Goal: Task Accomplishment & Management: Complete application form

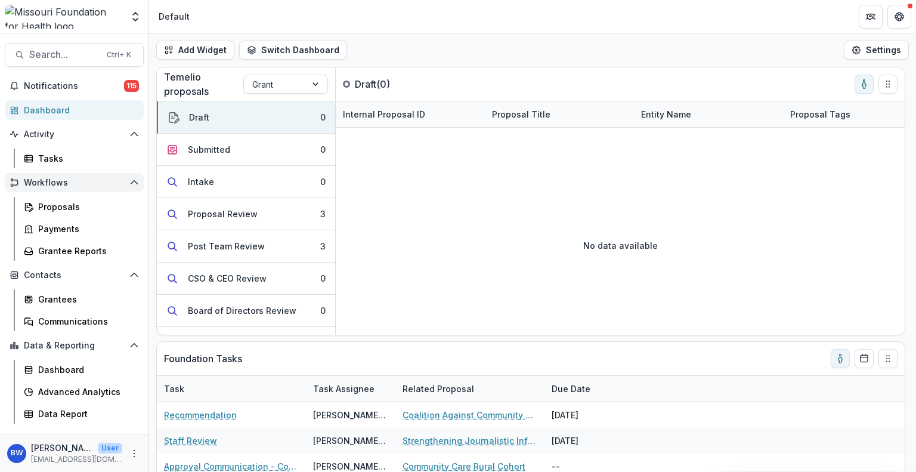
click at [84, 173] on button "Workflows" at bounding box center [74, 182] width 139 height 19
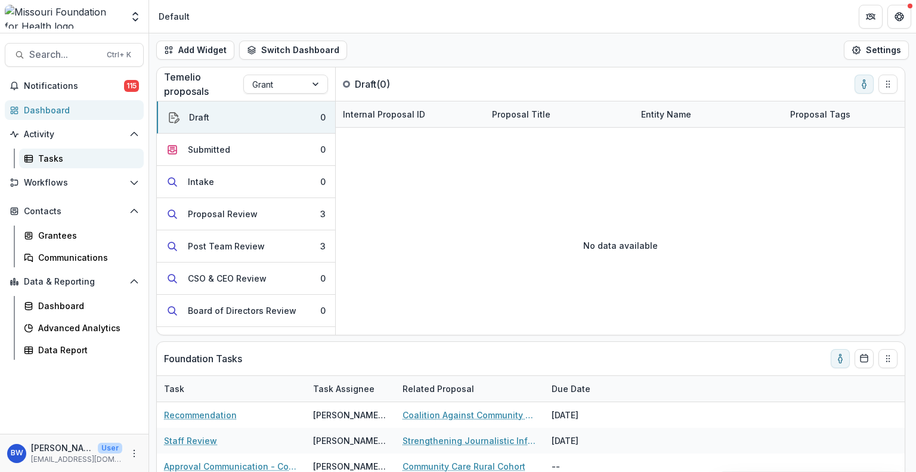
click at [93, 165] on link "Tasks" at bounding box center [81, 158] width 125 height 20
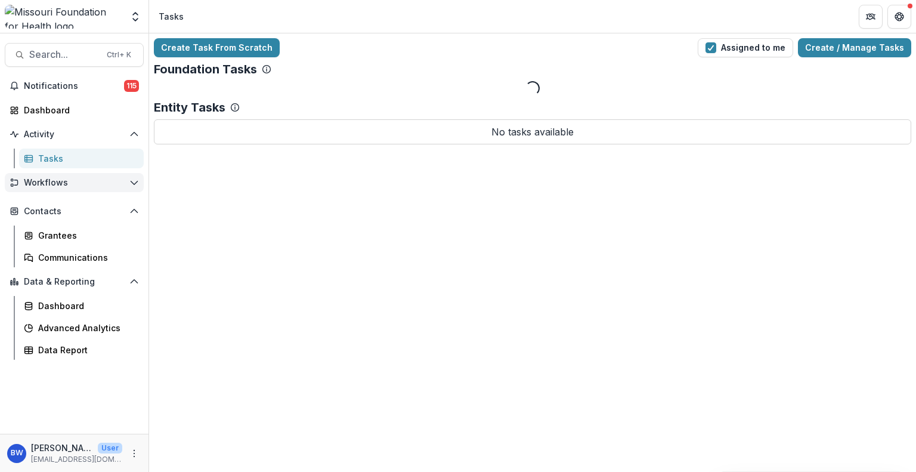
click at [65, 185] on span "Workflows" at bounding box center [74, 183] width 101 height 10
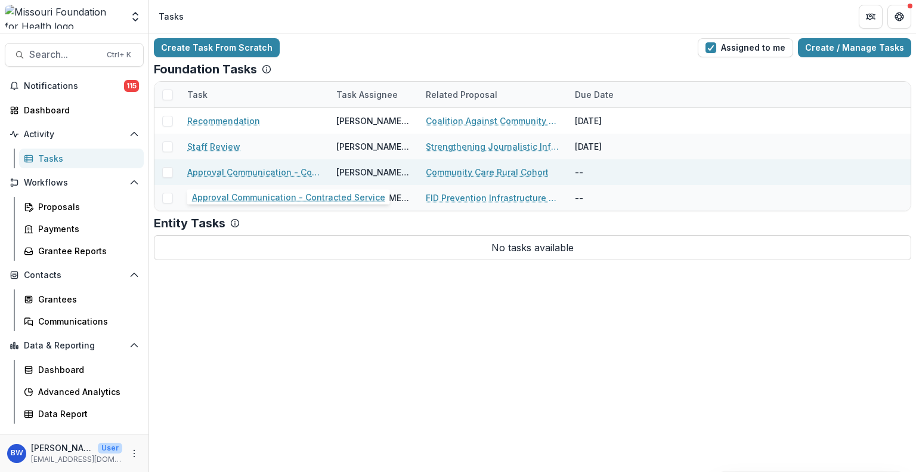
click at [250, 171] on link "Approval Communication - Contracted Service" at bounding box center [254, 172] width 135 height 13
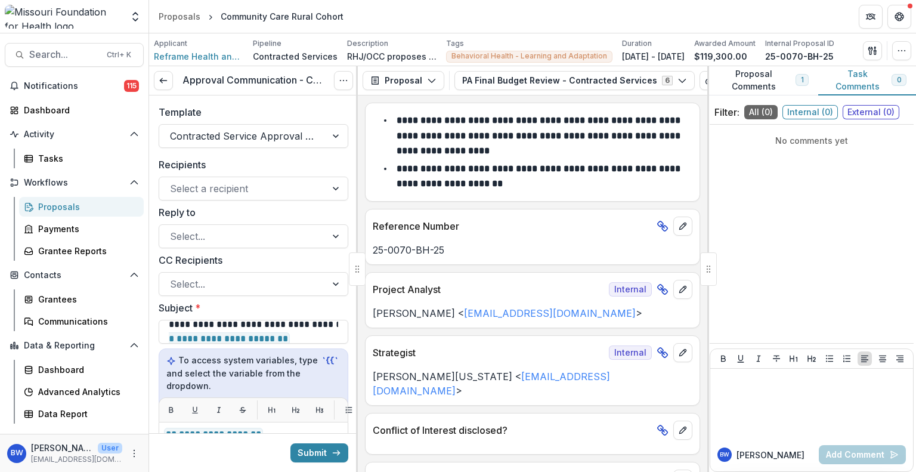
click at [261, 79] on h3 "Approval Communication - Contracted Service" at bounding box center [253, 80] width 142 height 11
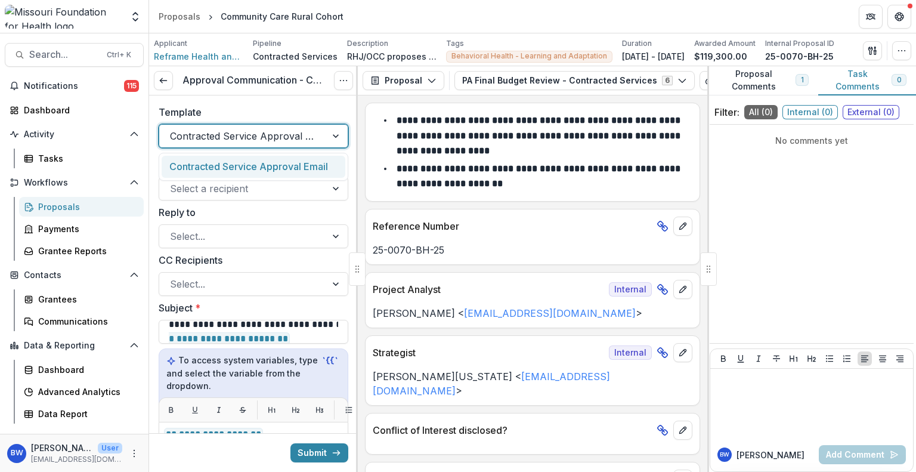
click at [326, 134] on div at bounding box center [336, 136] width 21 height 23
click at [315, 182] on div "Select a recipient" at bounding box center [242, 188] width 167 height 19
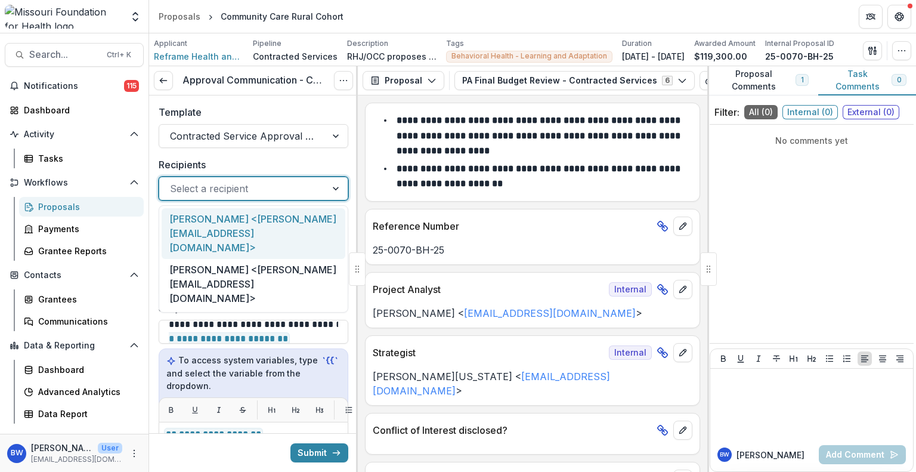
click at [287, 224] on div "[PERSON_NAME] <[PERSON_NAME][EMAIL_ADDRESS][DOMAIN_NAME]>" at bounding box center [254, 233] width 184 height 51
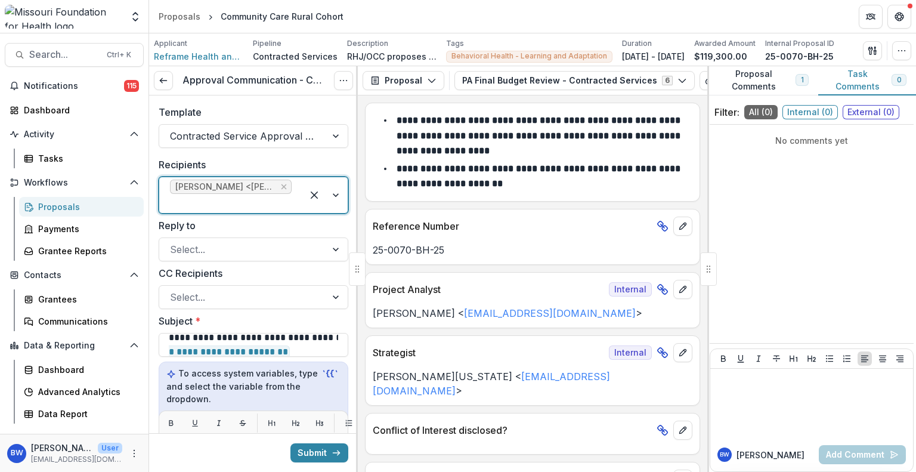
click at [334, 194] on div at bounding box center [324, 195] width 45 height 36
click at [332, 246] on div at bounding box center [336, 249] width 21 height 23
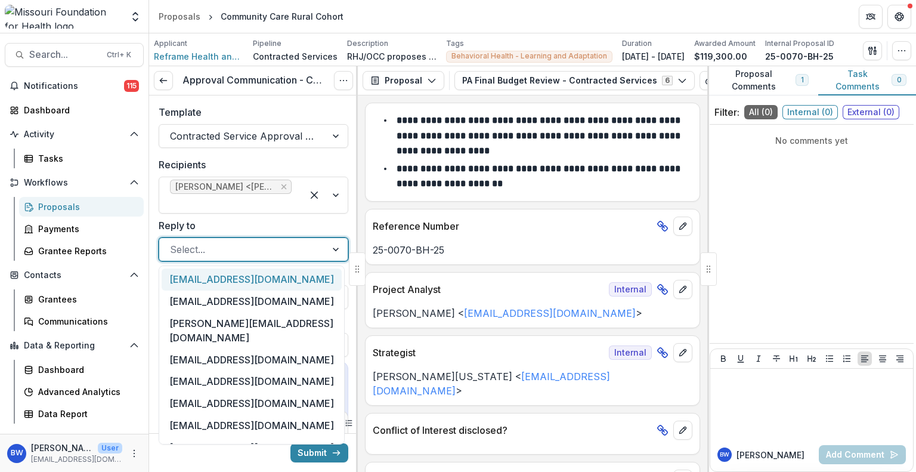
click at [332, 246] on div at bounding box center [336, 249] width 21 height 23
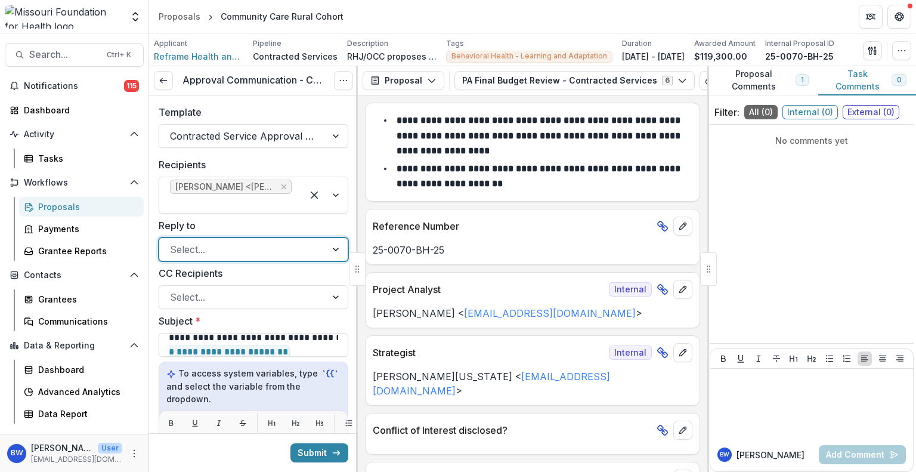
click at [260, 249] on div at bounding box center [242, 249] width 145 height 17
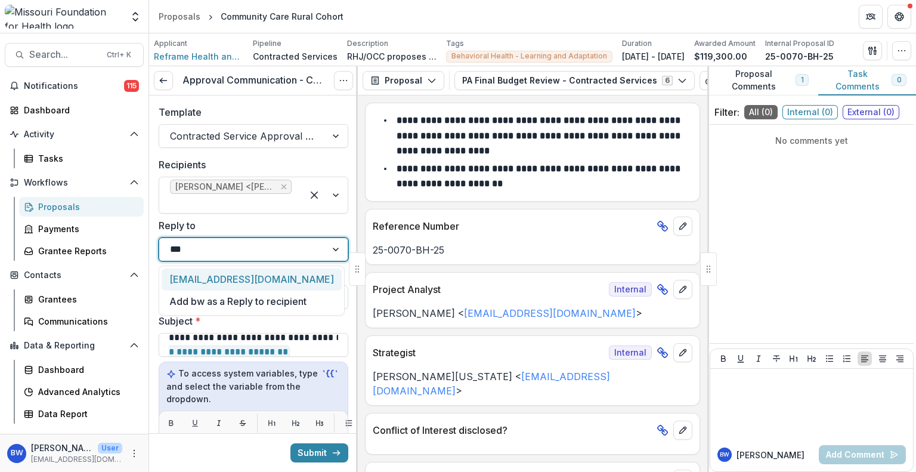
type input "****"
click at [239, 279] on div "[EMAIL_ADDRESS][DOMAIN_NAME]" at bounding box center [252, 279] width 180 height 22
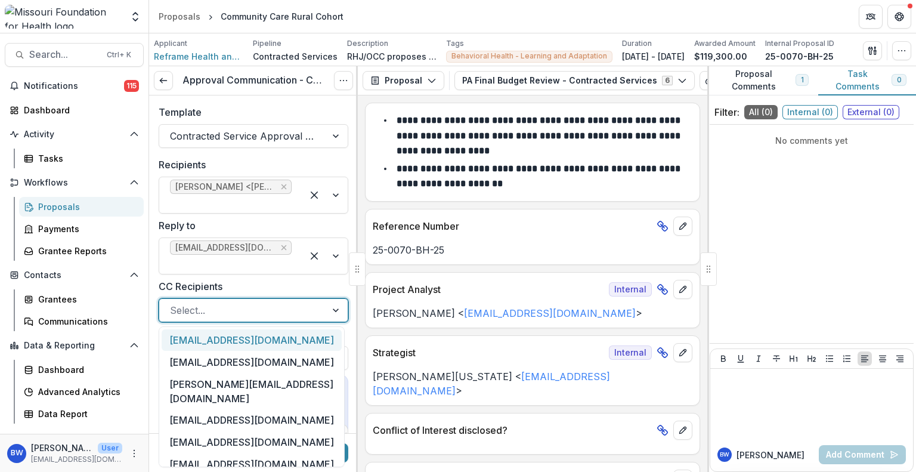
click at [228, 312] on div at bounding box center [242, 310] width 145 height 17
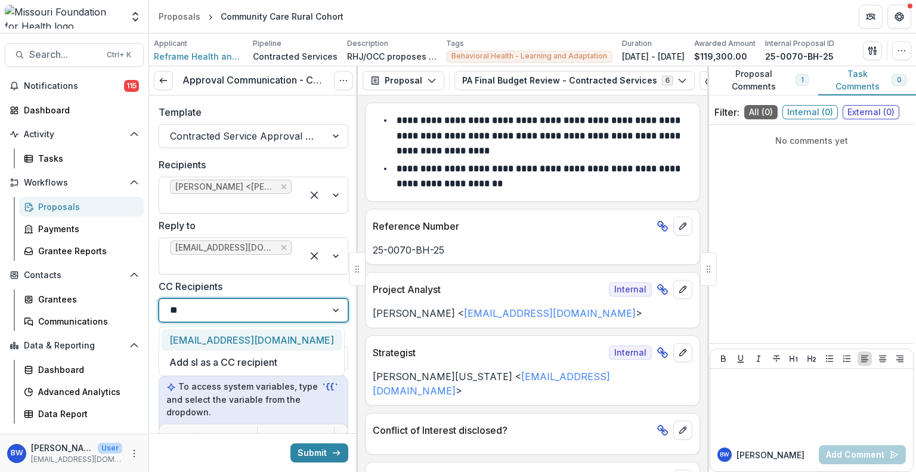
type input "***"
click at [202, 340] on div "[EMAIL_ADDRESS][DOMAIN_NAME]" at bounding box center [252, 340] width 180 height 22
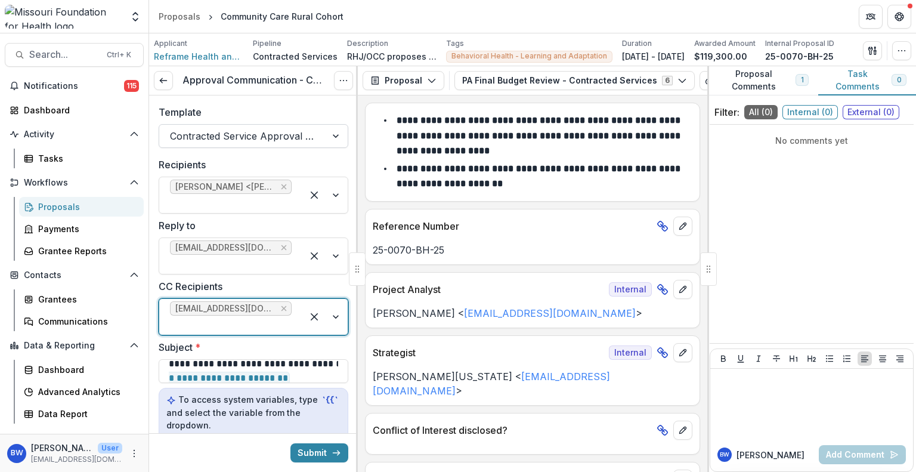
click at [329, 136] on div at bounding box center [336, 136] width 21 height 23
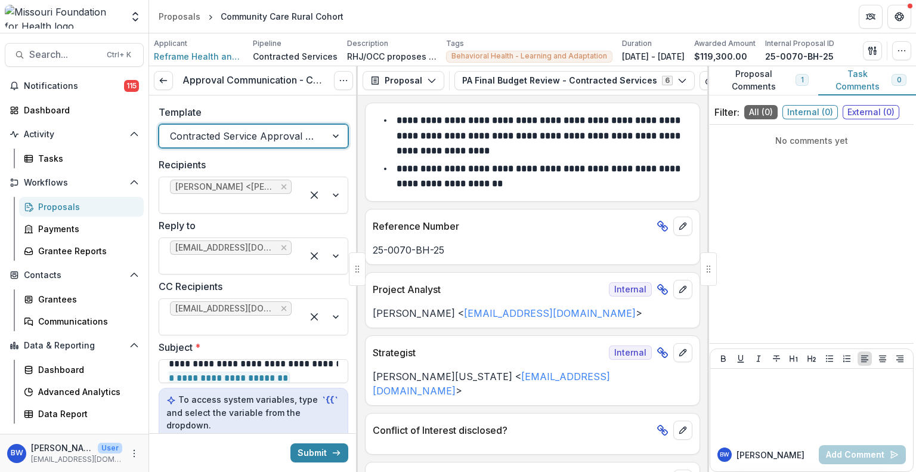
click at [333, 133] on div at bounding box center [336, 136] width 21 height 23
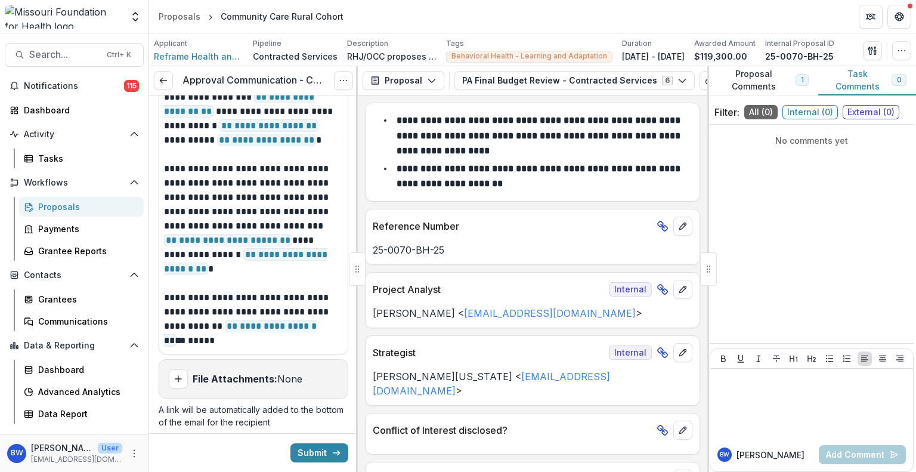
scroll to position [413, 0]
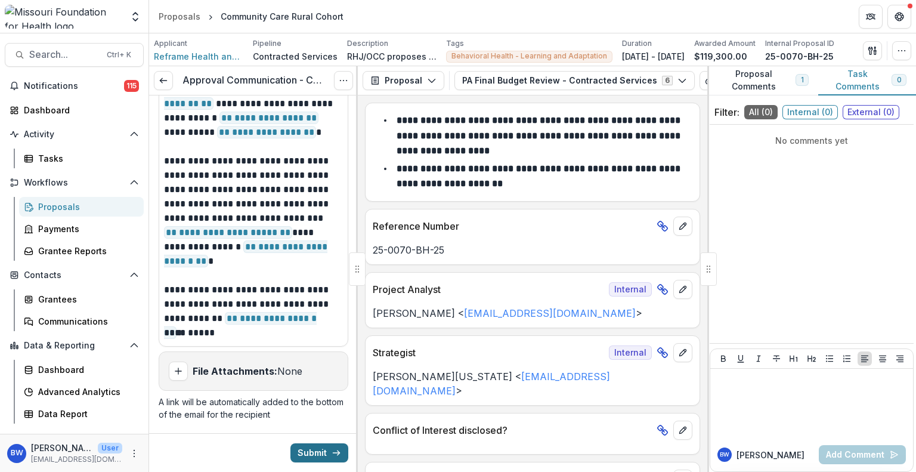
click at [310, 443] on button "Submit" at bounding box center [319, 452] width 58 height 19
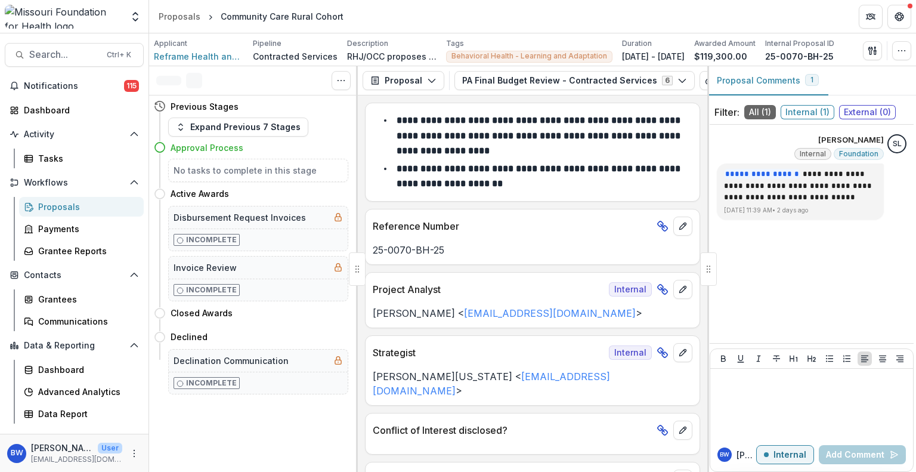
drag, startPoint x: 606, startPoint y: 57, endPoint x: 716, endPoint y: 58, distance: 109.7
click at [716, 58] on div "Applicant Reframe Health and Justice, LLC Pipeline Contracted Services Descript…" at bounding box center [494, 50] width 680 height 24
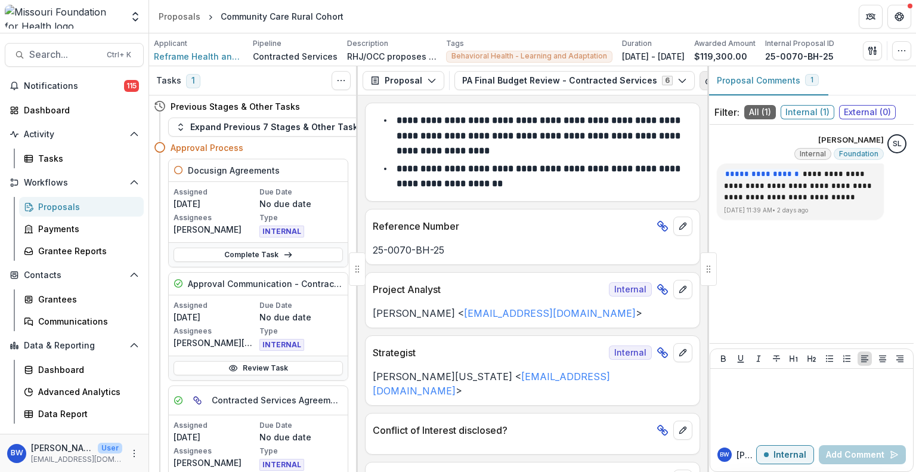
copy p "[DATE] - [DATE]"
